Goal: Find specific page/section: Find specific page/section

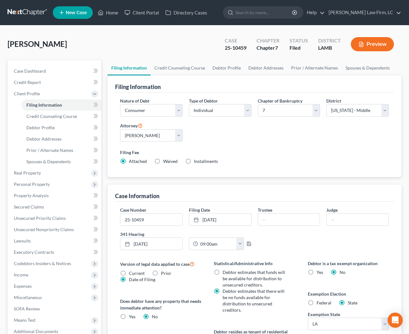
select select "1"
select select "0"
select select "35"
select select "0"
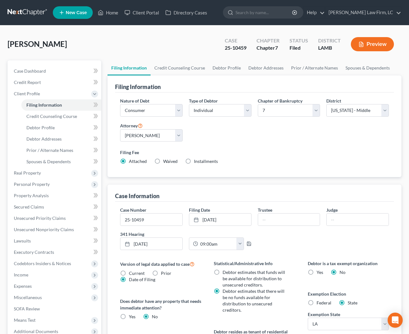
select select "19"
click at [112, 10] on link "Home" at bounding box center [108, 12] width 27 height 11
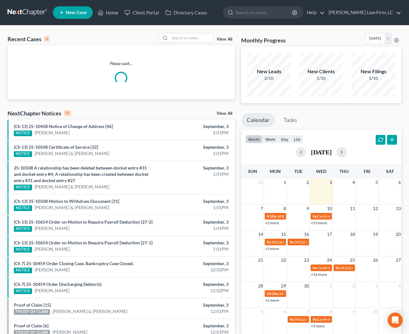
click at [207, 34] on input "search" at bounding box center [192, 37] width 44 height 9
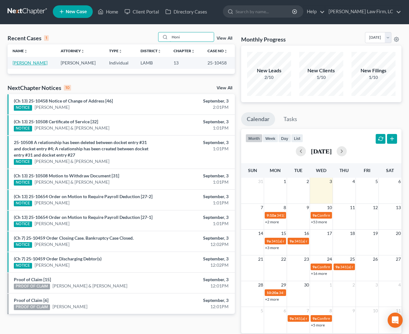
type input "Honi"
click at [28, 63] on link "[PERSON_NAME]" at bounding box center [30, 62] width 35 height 5
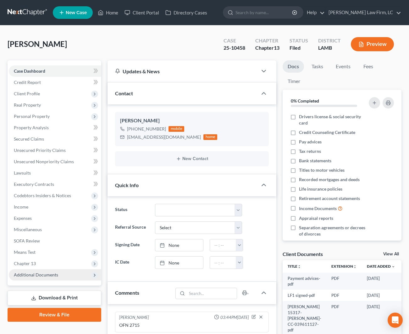
click at [46, 269] on span "Additional Documents" at bounding box center [55, 274] width 92 height 11
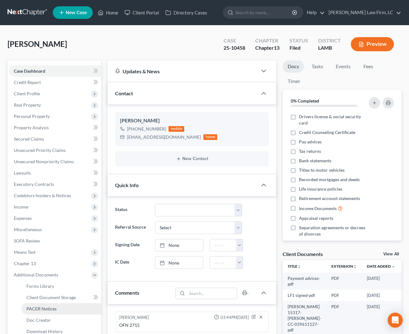
click at [39, 308] on span "PACER Notices" at bounding box center [41, 308] width 30 height 5
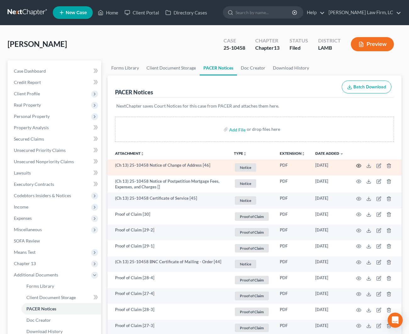
click at [359, 166] on circle "button" at bounding box center [358, 165] width 1 height 1
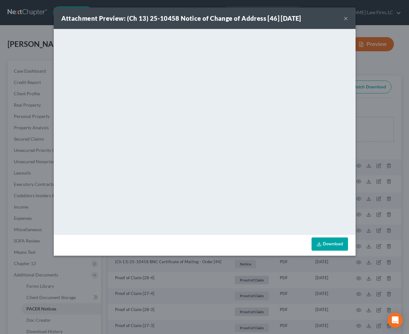
drag, startPoint x: 346, startPoint y: 17, endPoint x: 344, endPoint y: 19, distance: 3.2
click at [346, 16] on button "×" at bounding box center [345, 18] width 4 height 8
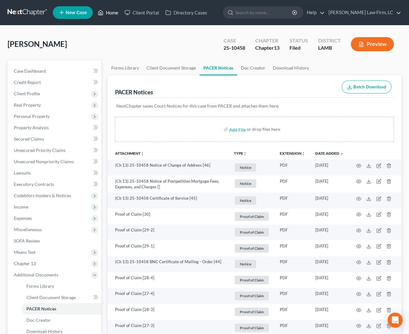
click at [115, 12] on link "Home" at bounding box center [108, 12] width 27 height 11
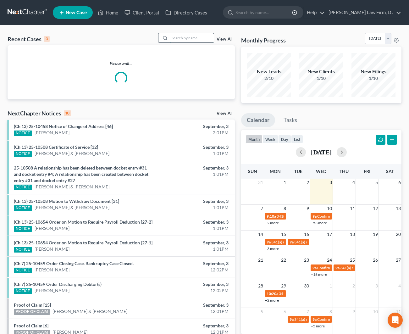
click at [182, 36] on input "search" at bounding box center [192, 37] width 44 height 9
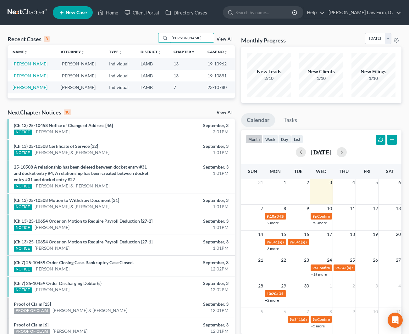
type input "[PERSON_NAME]"
click at [34, 77] on link "[PERSON_NAME]" at bounding box center [30, 75] width 35 height 5
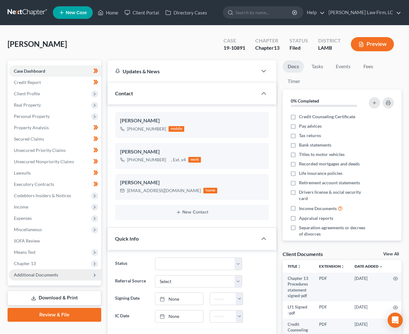
click at [62, 275] on span "Additional Documents" at bounding box center [55, 274] width 92 height 11
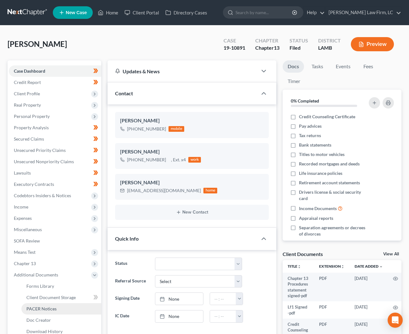
click at [53, 307] on span "PACER Notices" at bounding box center [41, 308] width 30 height 5
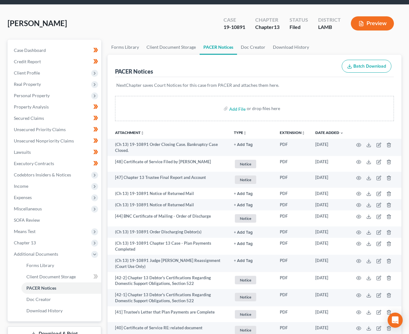
scroll to position [10, 0]
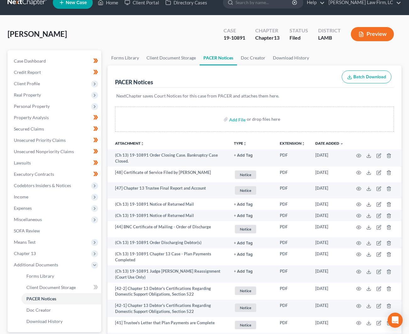
click at [363, 40] on button "Preview" at bounding box center [372, 34] width 43 height 14
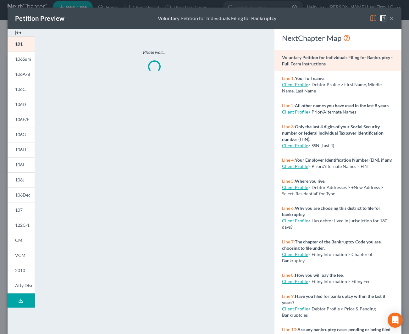
click at [20, 31] on img at bounding box center [19, 33] width 8 height 8
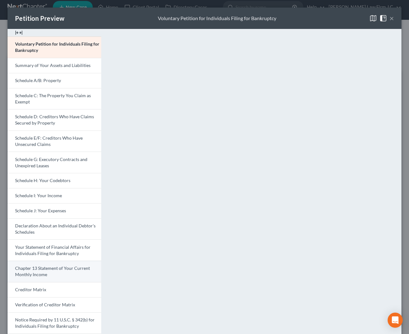
scroll to position [-1, 0]
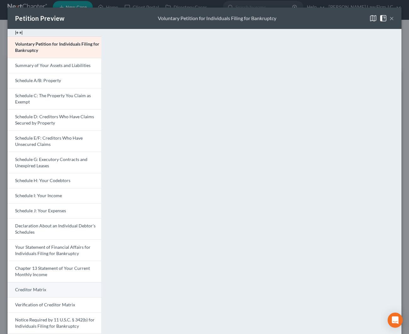
click at [48, 289] on link "Creditor Matrix" at bounding box center [55, 289] width 94 height 15
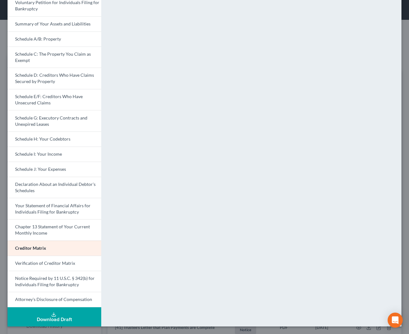
scroll to position [41, 0]
